Goal: Information Seeking & Learning: Learn about a topic

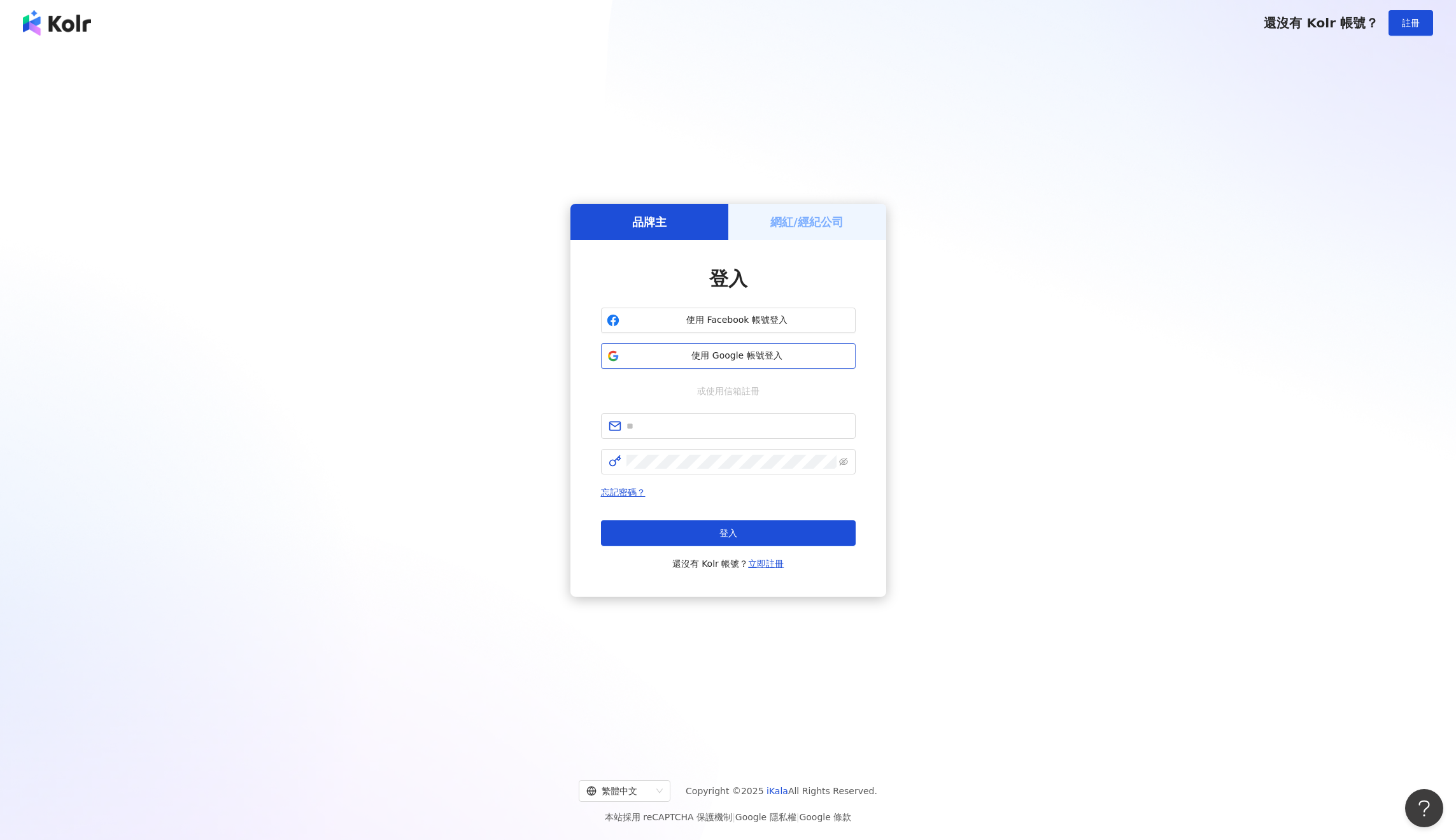
click at [742, 352] on span "使用 Google 帳號登入" at bounding box center [737, 356] width 225 height 13
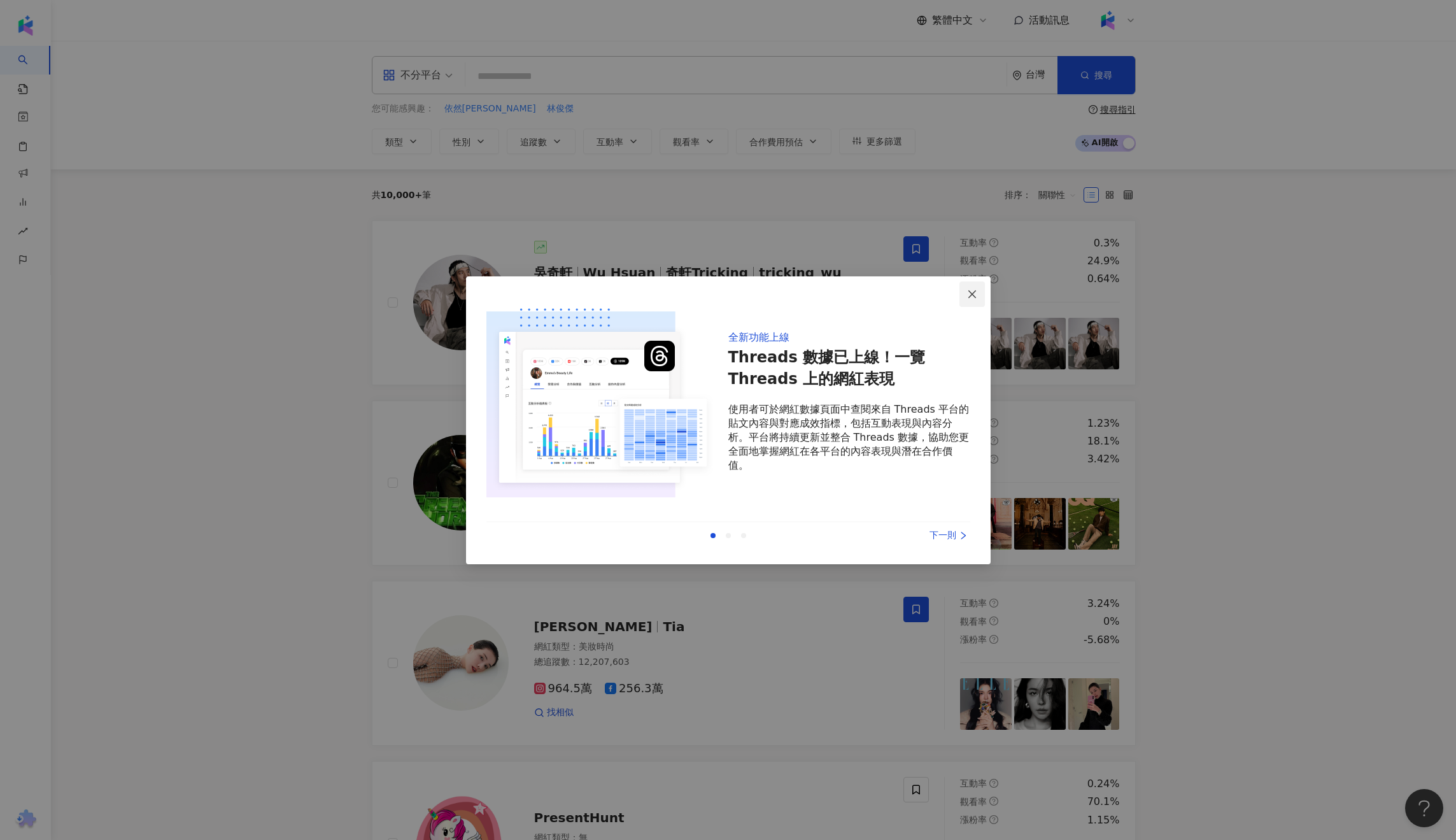
click at [967, 292] on icon "close" at bounding box center [971, 294] width 10 height 10
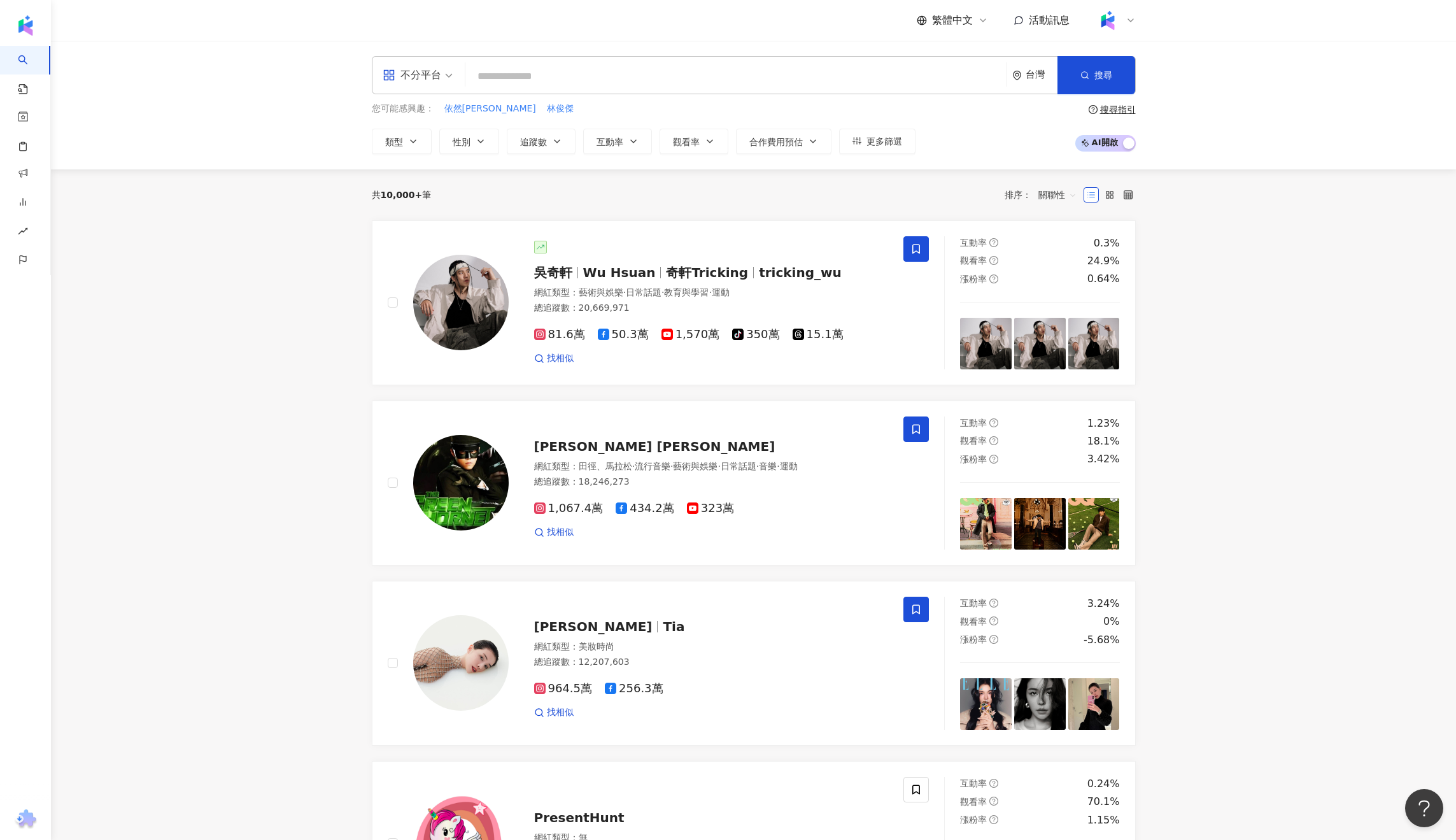
click at [529, 75] on input "search" at bounding box center [736, 76] width 531 height 24
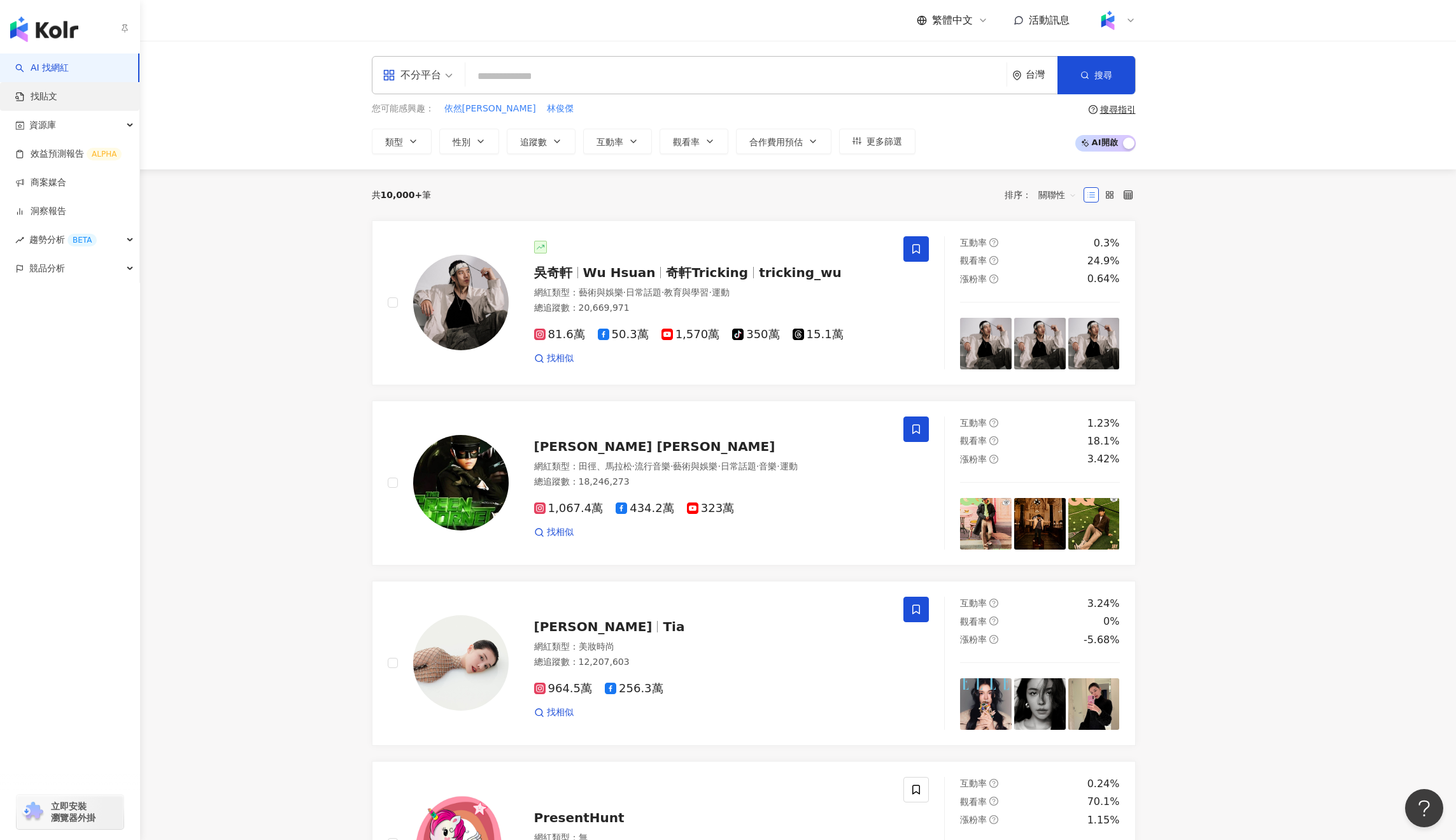
click at [57, 97] on link "找貼文" at bounding box center [36, 96] width 42 height 13
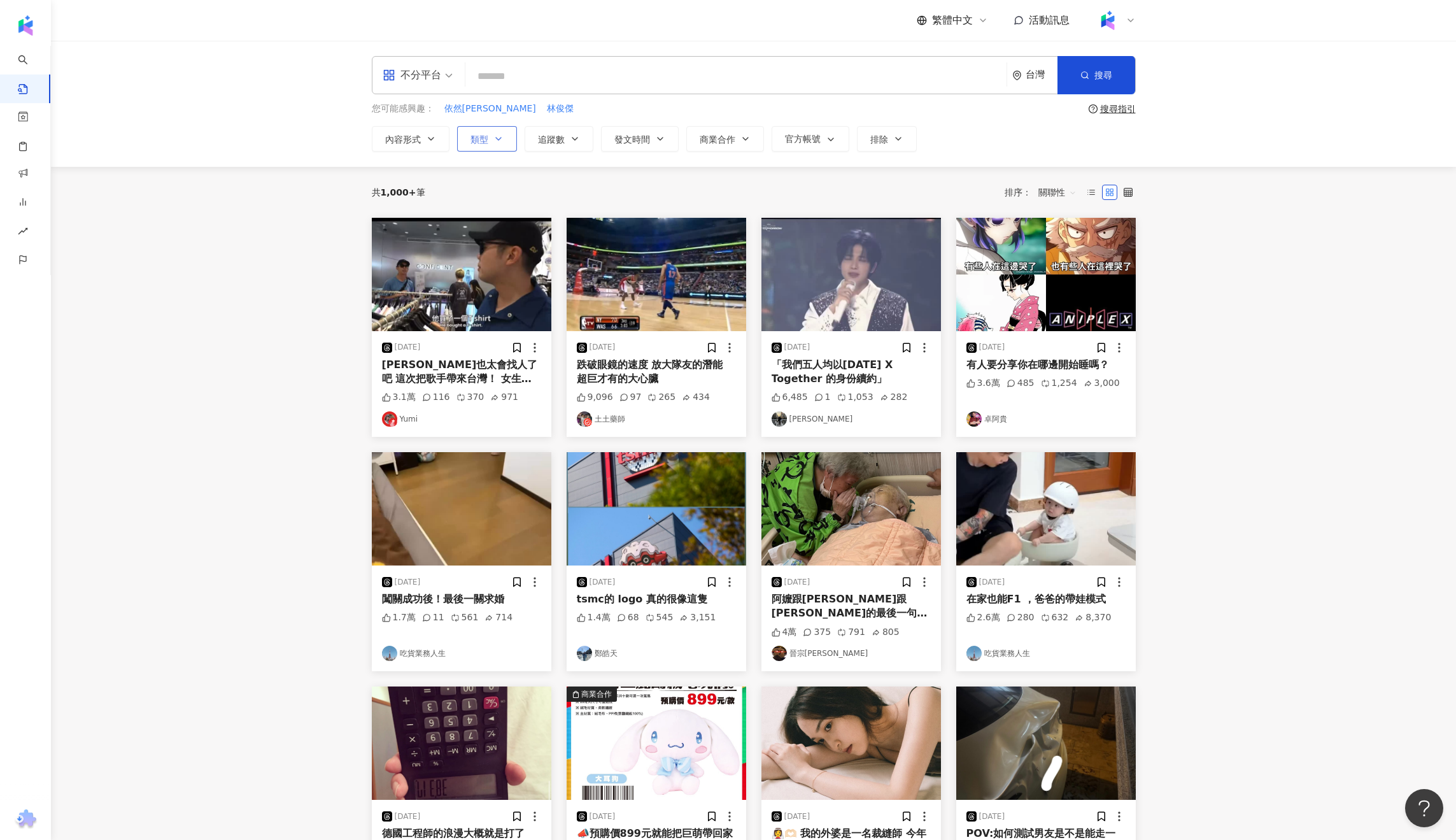
click at [478, 143] on span "類型" at bounding box center [479, 139] width 18 height 10
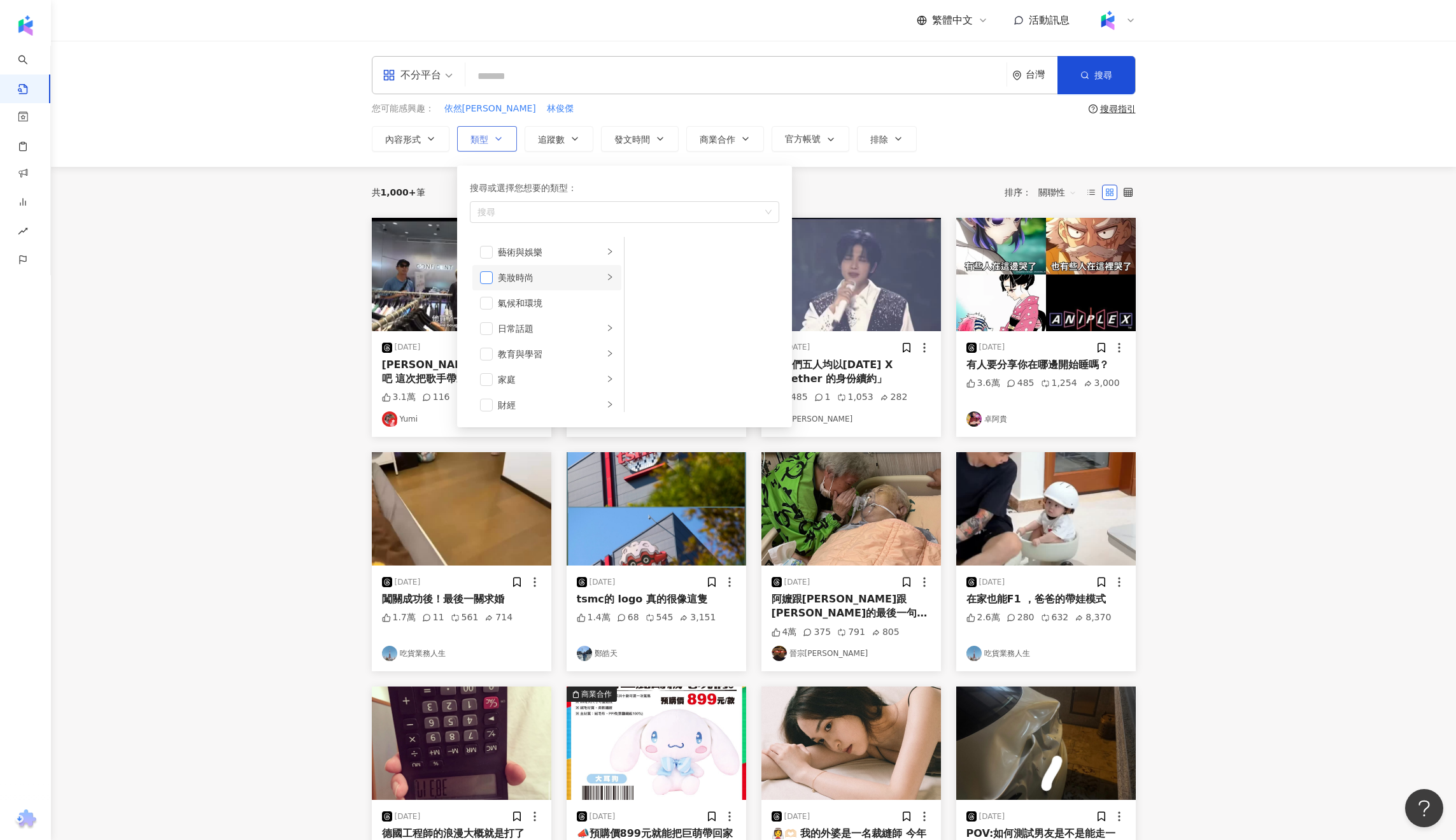
click at [483, 277] on span "button" at bounding box center [486, 277] width 13 height 13
click at [487, 278] on span "button" at bounding box center [486, 277] width 13 height 13
click at [536, 278] on div "美妝時尚" at bounding box center [551, 277] width 105 height 14
click at [697, 333] on div "彩妝" at bounding box center [711, 328] width 117 height 14
click at [641, 329] on span "button" at bounding box center [641, 328] width 13 height 13
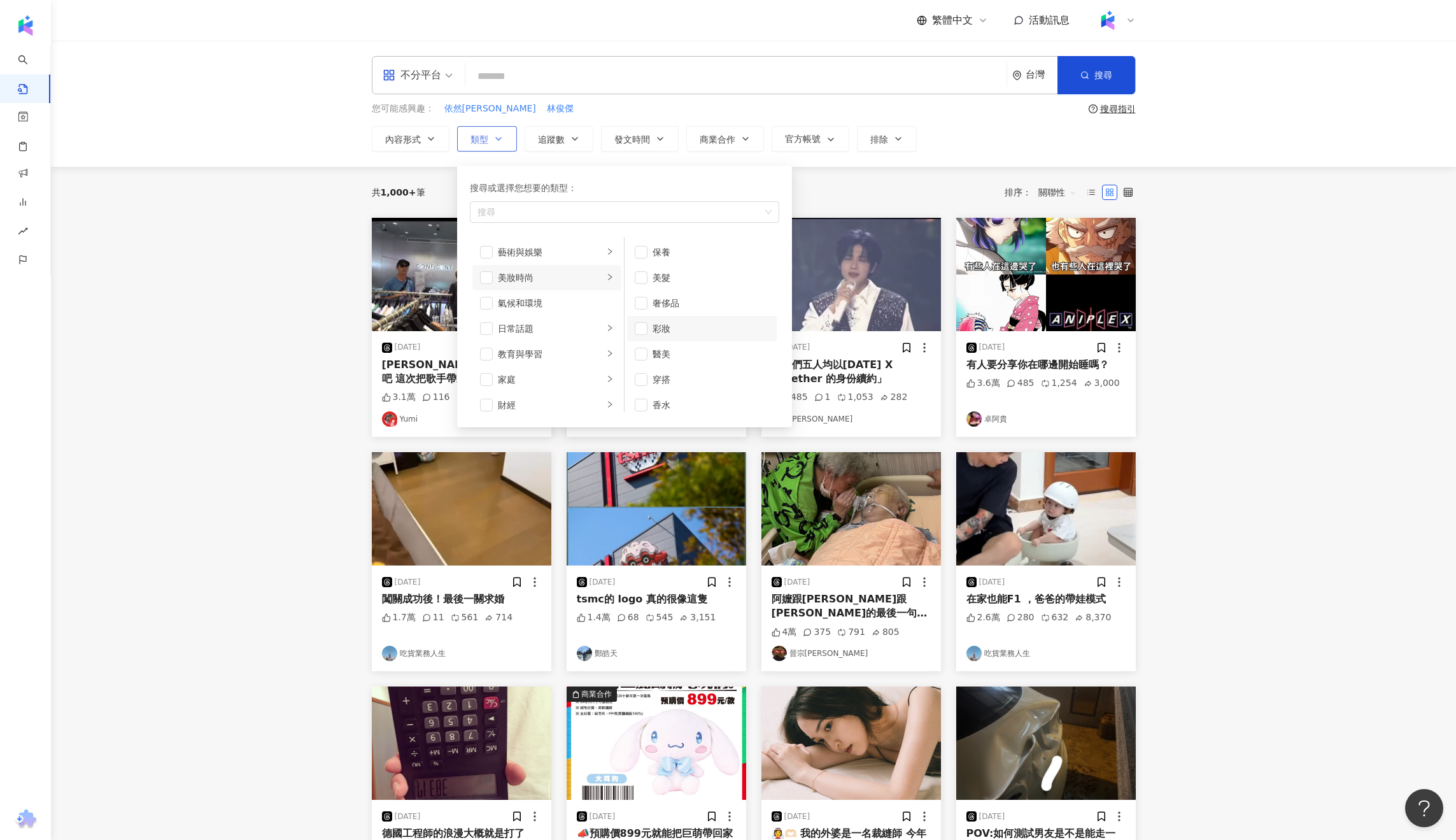
scroll to position [9, 0]
click at [659, 324] on div "彩妝" at bounding box center [711, 320] width 117 height 14
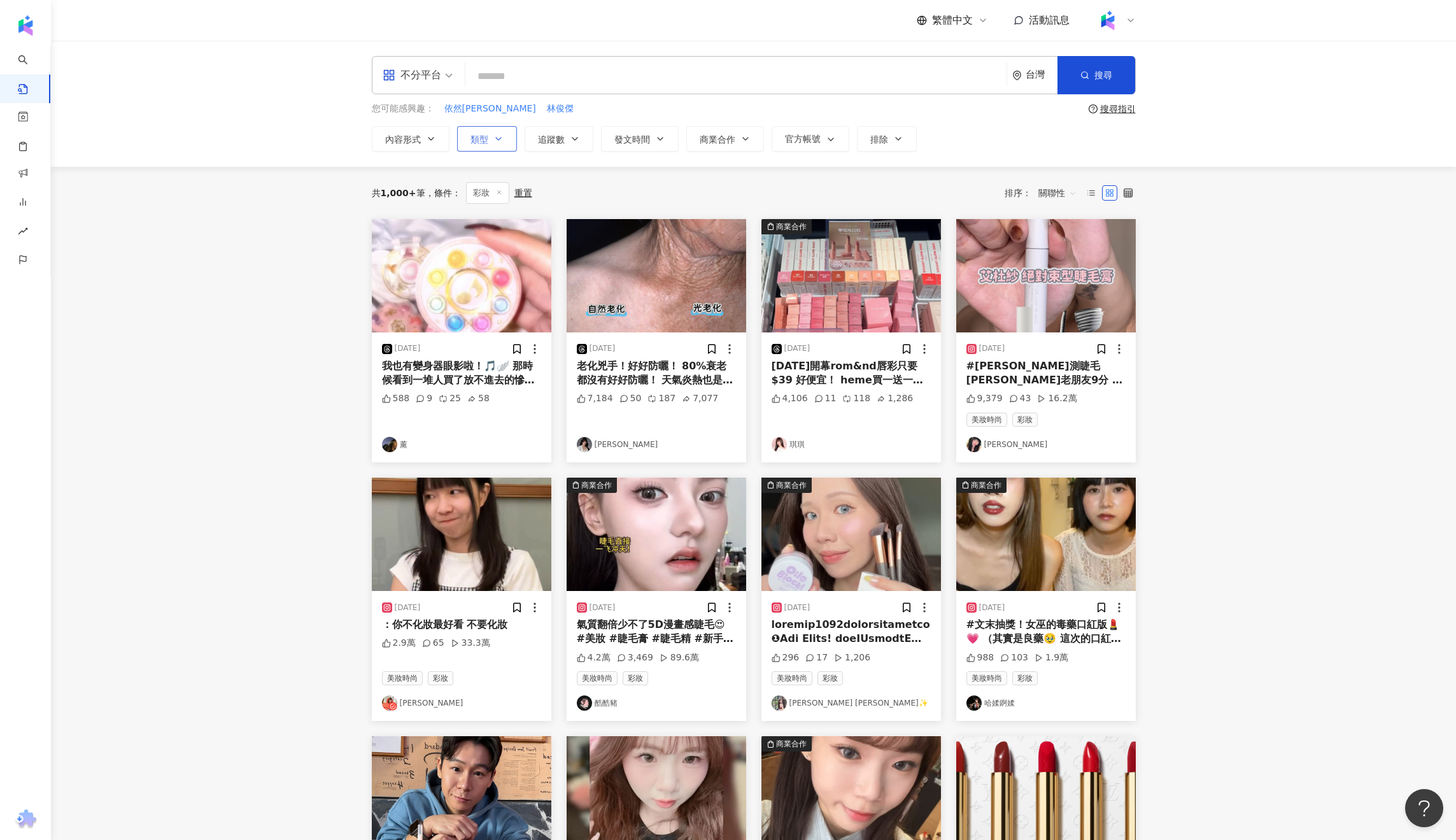
click at [492, 144] on button "類型" at bounding box center [487, 138] width 60 height 26
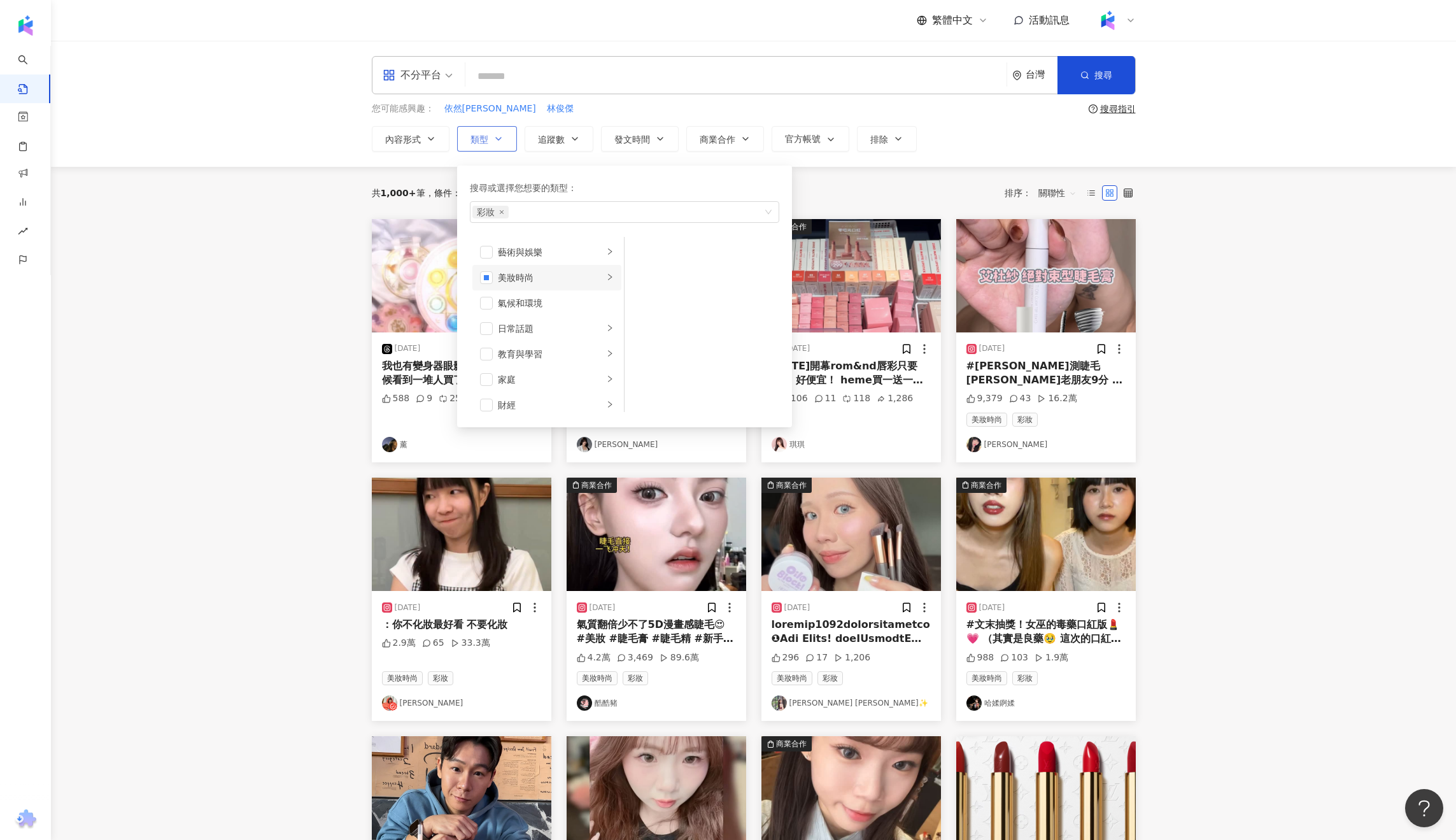
click at [562, 277] on div "美妝時尚" at bounding box center [551, 277] width 105 height 14
click at [644, 254] on span "button" at bounding box center [641, 252] width 13 height 13
click at [821, 187] on div "共 1,000+ 筆 條件 ： 彩妝 重置 排序： 關聯性" at bounding box center [754, 192] width 764 height 22
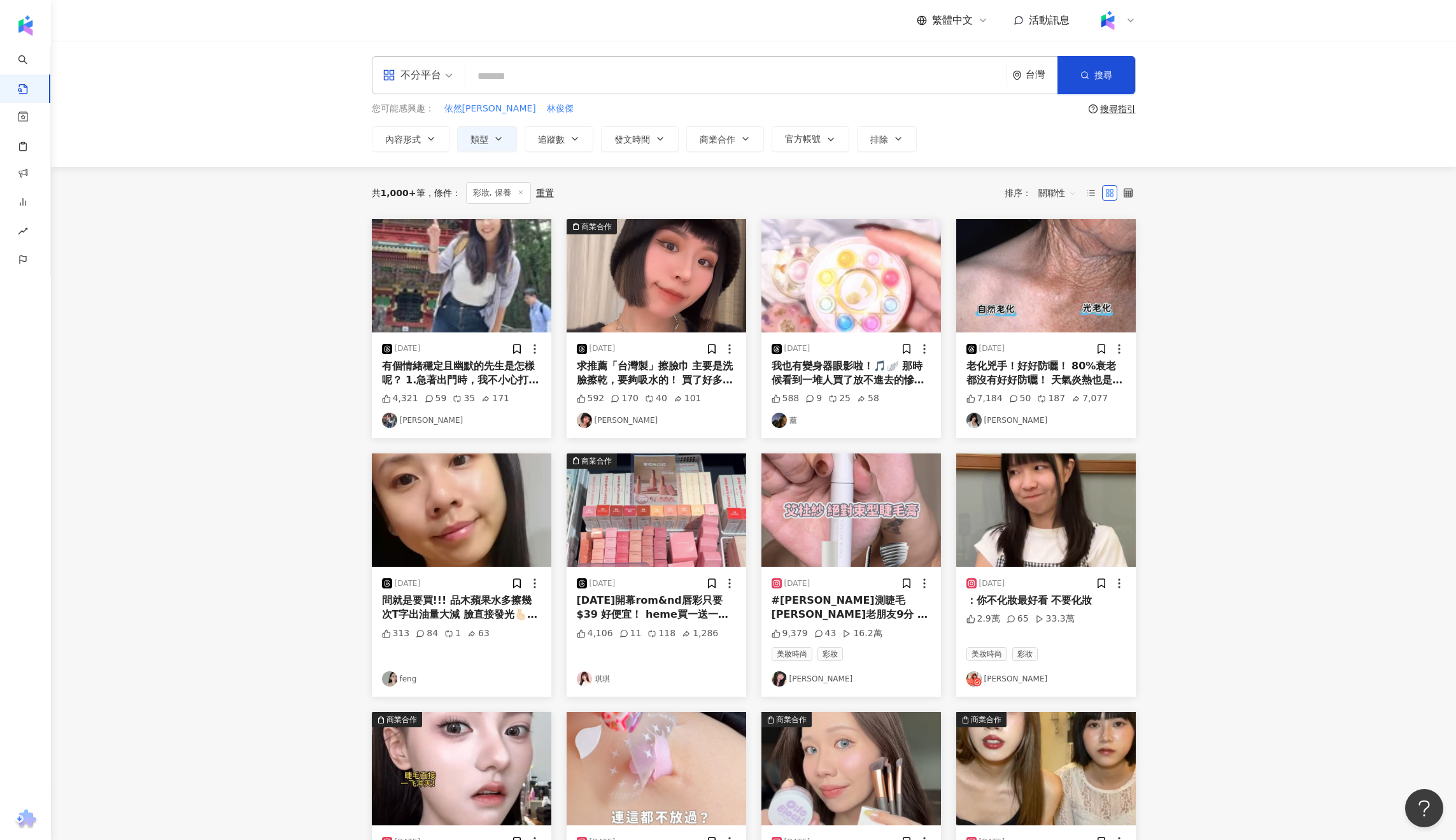
click at [512, 188] on span "彩妝, 保養" at bounding box center [499, 192] width 65 height 22
click at [500, 189] on span "彩妝, 保養" at bounding box center [499, 192] width 65 height 22
click at [501, 196] on span "彩妝, 保養" at bounding box center [499, 192] width 65 height 22
click at [487, 147] on button "類型" at bounding box center [487, 138] width 60 height 26
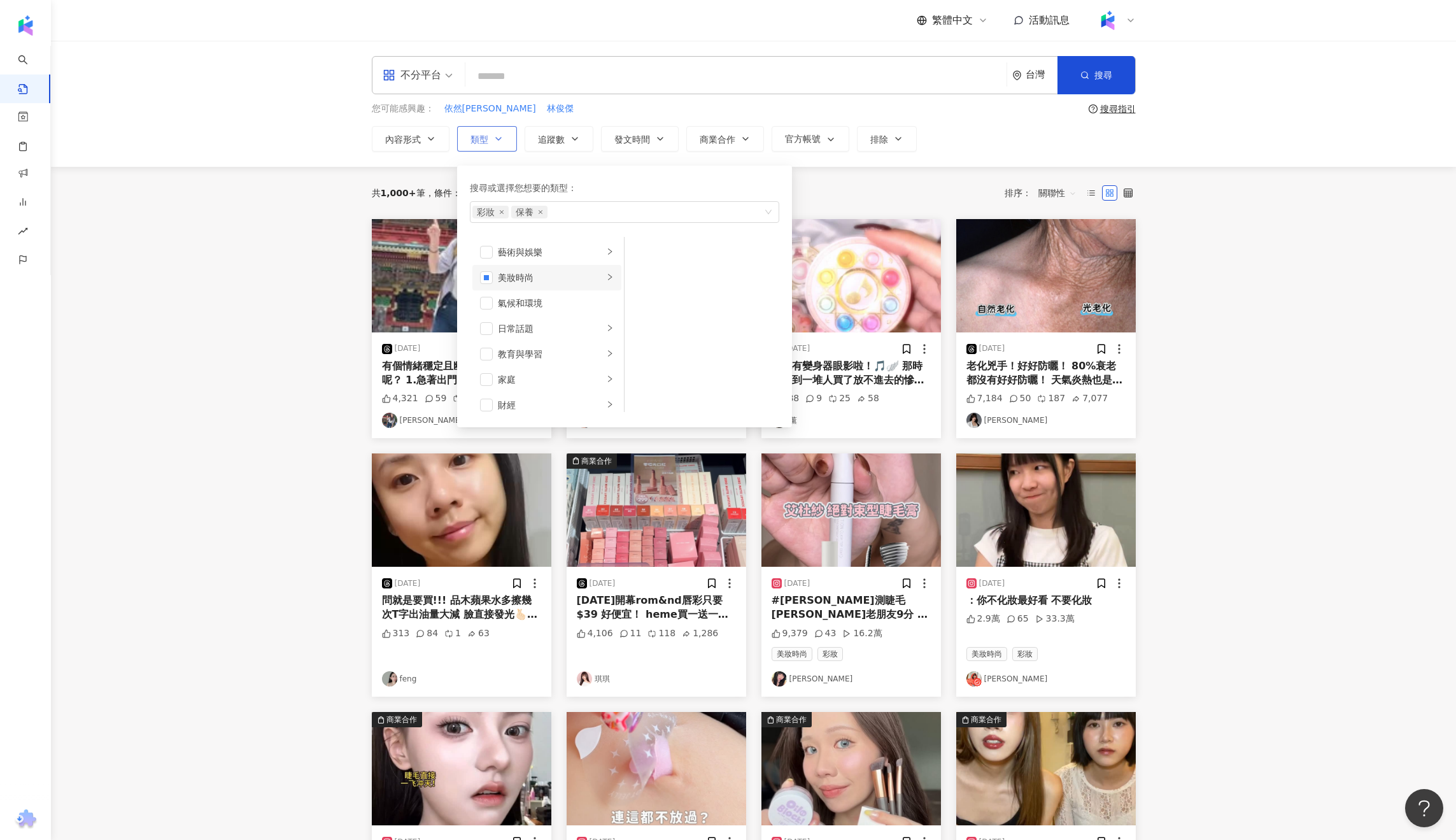
click at [524, 276] on div "美妝時尚" at bounding box center [551, 277] width 105 height 14
click at [659, 281] on div "美髮" at bounding box center [711, 277] width 117 height 14
click at [858, 182] on div "共 1,000+ 筆 條件 ： 彩妝, 保養 重置 排序： 關聯性" at bounding box center [754, 192] width 764 height 22
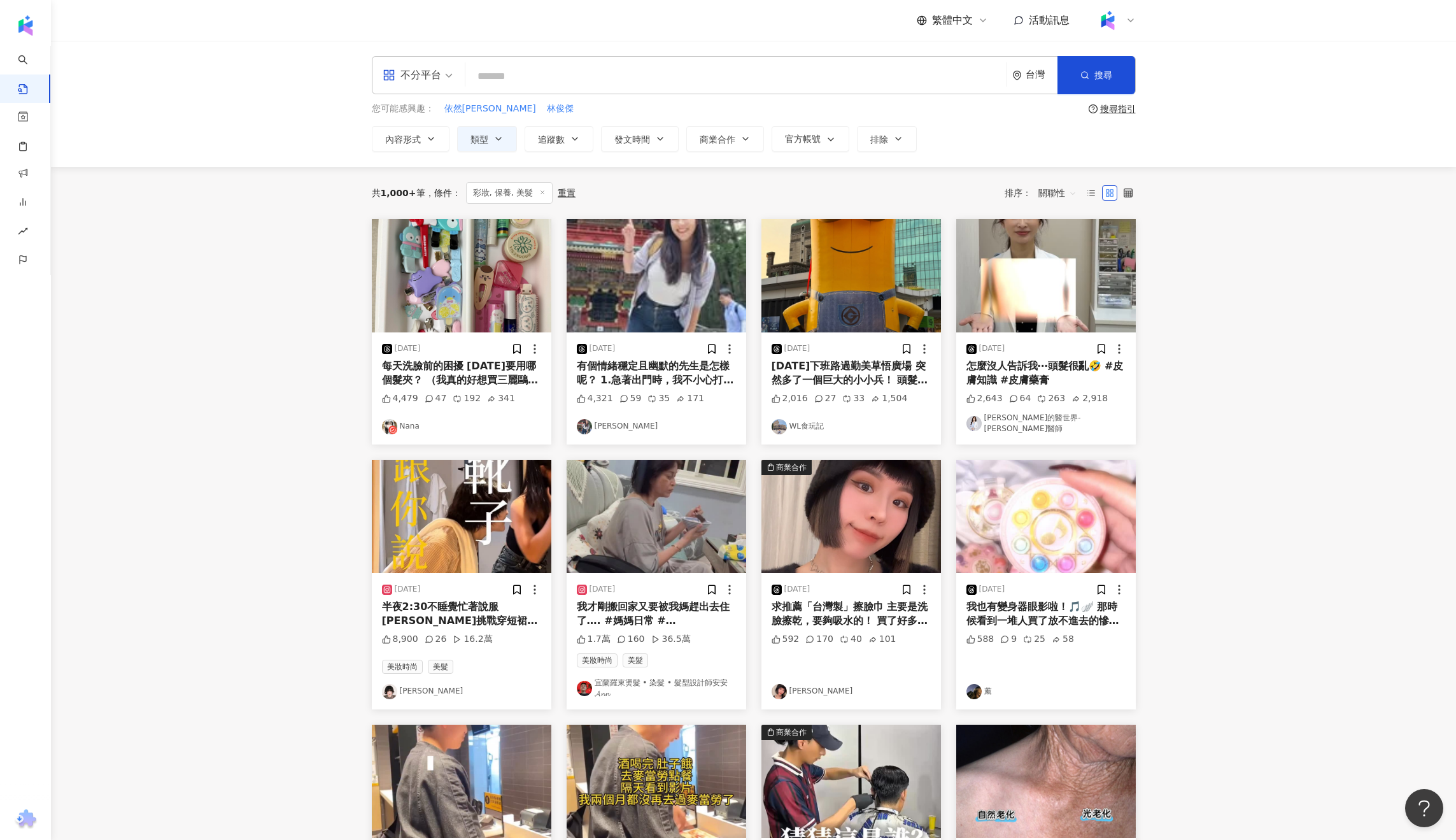
click at [526, 188] on span "彩妝, 保養, 美髮" at bounding box center [510, 192] width 87 height 22
click at [494, 196] on span "彩妝, 保養, 美髮" at bounding box center [510, 192] width 87 height 22
click at [481, 136] on span "類型" at bounding box center [479, 139] width 18 height 10
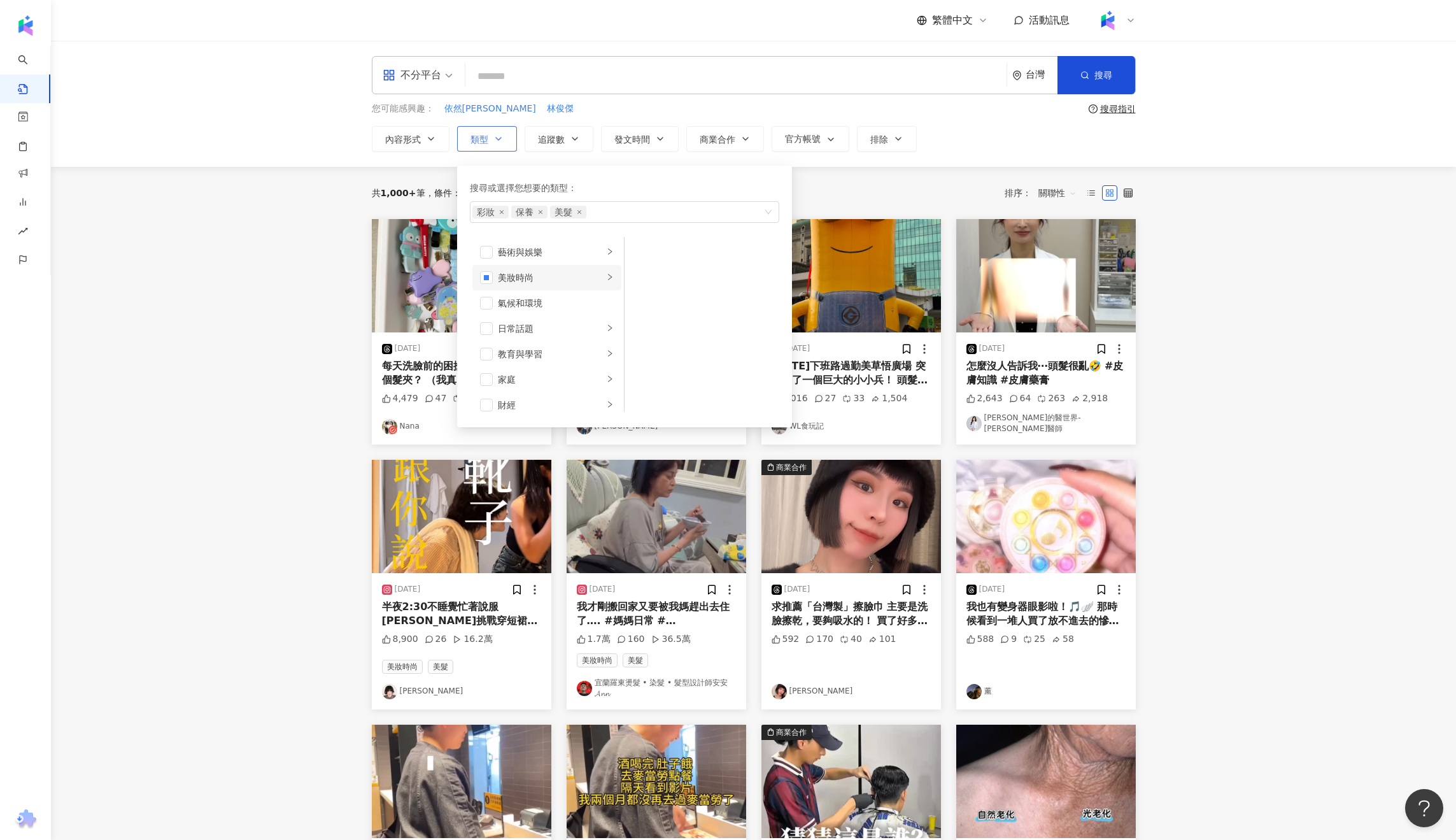
click at [546, 272] on div "美妝時尚" at bounding box center [551, 277] width 105 height 14
click at [642, 250] on span "button" at bounding box center [641, 252] width 13 height 13
click at [849, 193] on div "共 1,000+ 筆 條件 ： 彩妝, 保養, 美髮 重置 排序： 關聯性" at bounding box center [754, 192] width 764 height 22
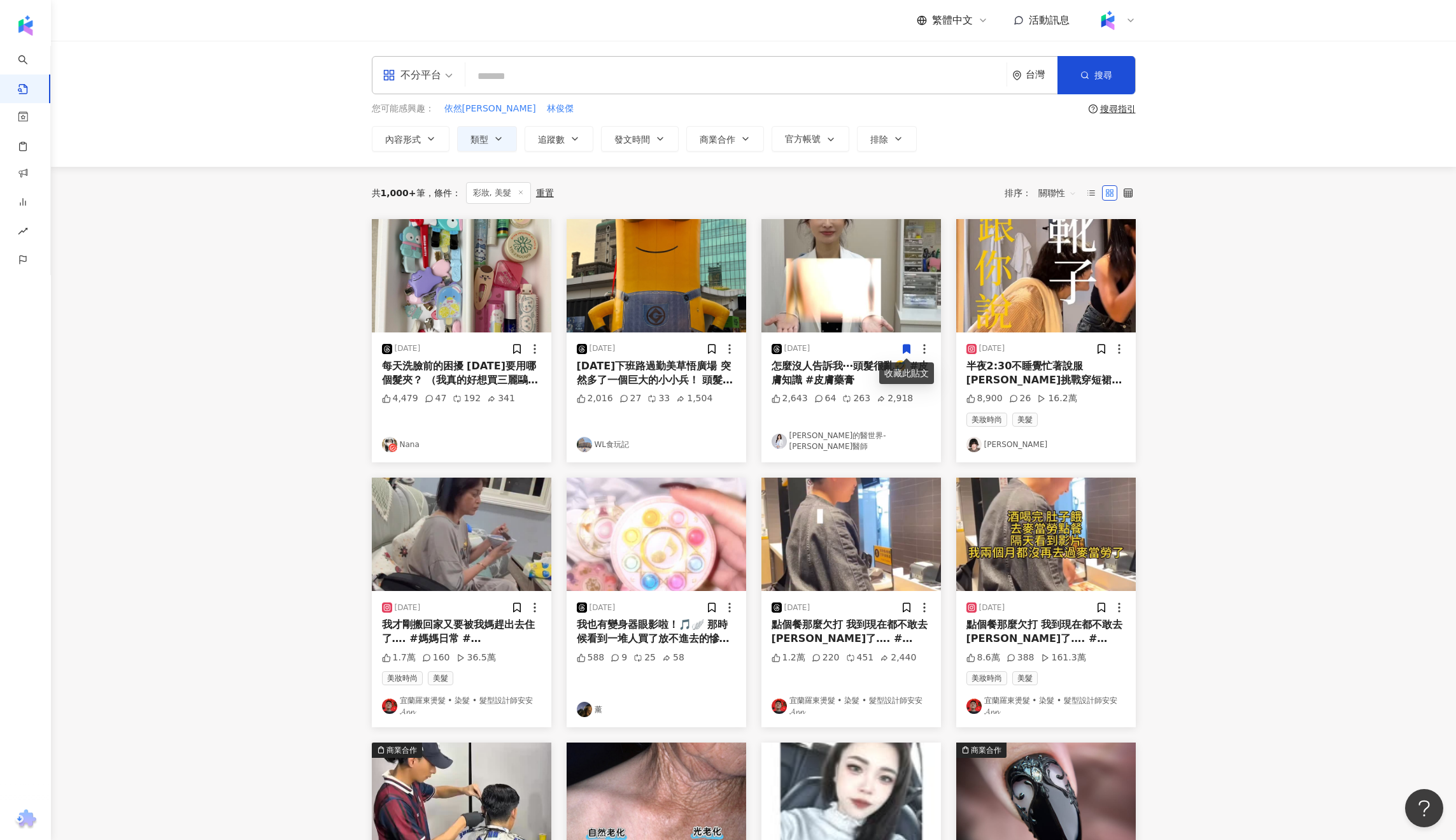
click at [554, 192] on div "共 1,000+ 筆 條件 ： 彩妝, 美髮 重置 排序： 關聯性" at bounding box center [754, 192] width 764 height 22
click at [491, 141] on button "類型" at bounding box center [487, 138] width 60 height 26
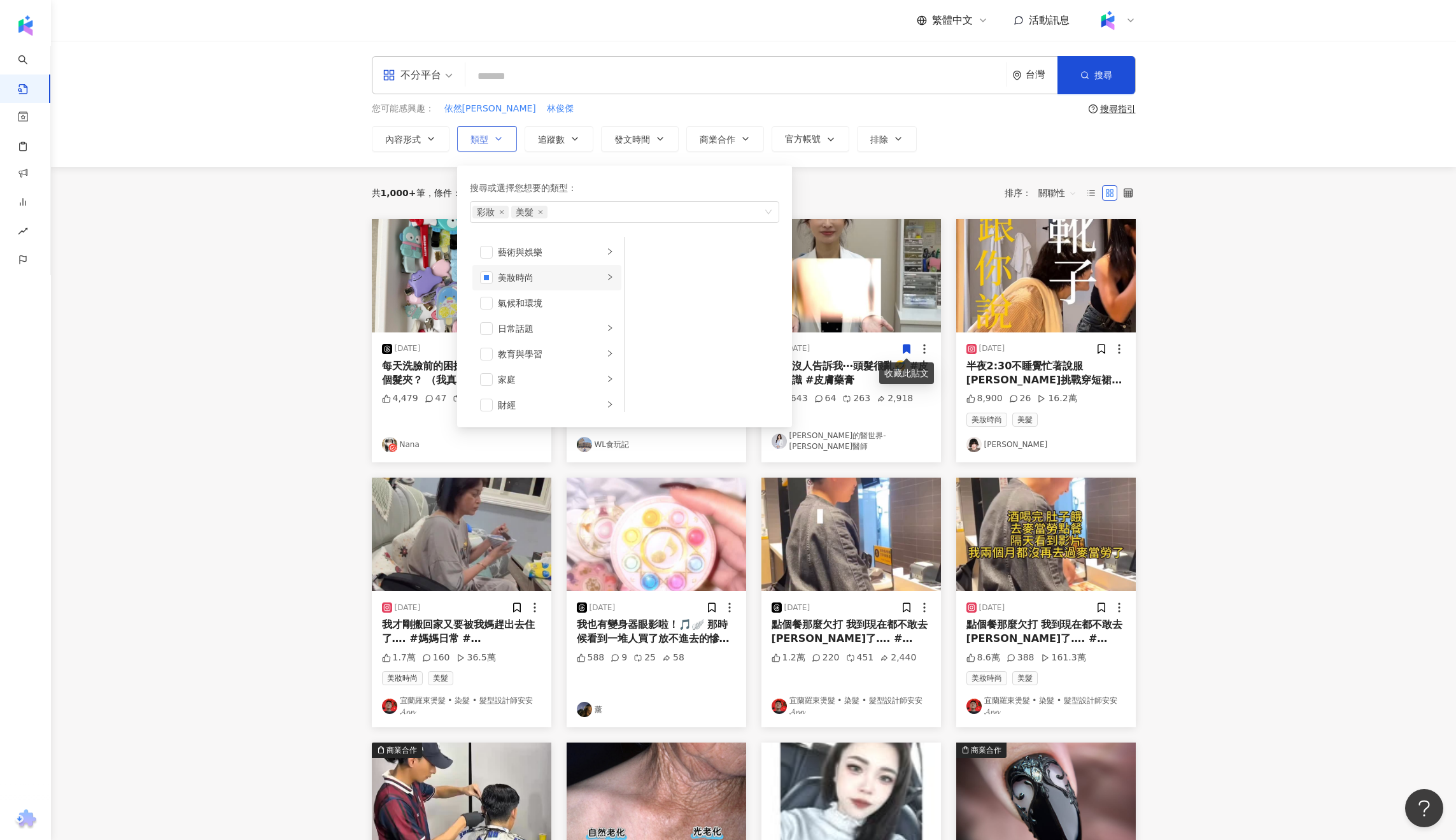
click at [616, 275] on li "美妝時尚" at bounding box center [547, 277] width 149 height 26
click at [1184, 354] on main "不分平台 台灣 搜尋 您可能感興趣： 依然[PERSON_NAME] [PERSON_NAME] 搜尋指引 內容形式 類型 搜尋或選擇您想要的類型： 彩妝 美…" at bounding box center [753, 565] width 1405 height 1048
